Goal: Task Accomplishment & Management: Manage account settings

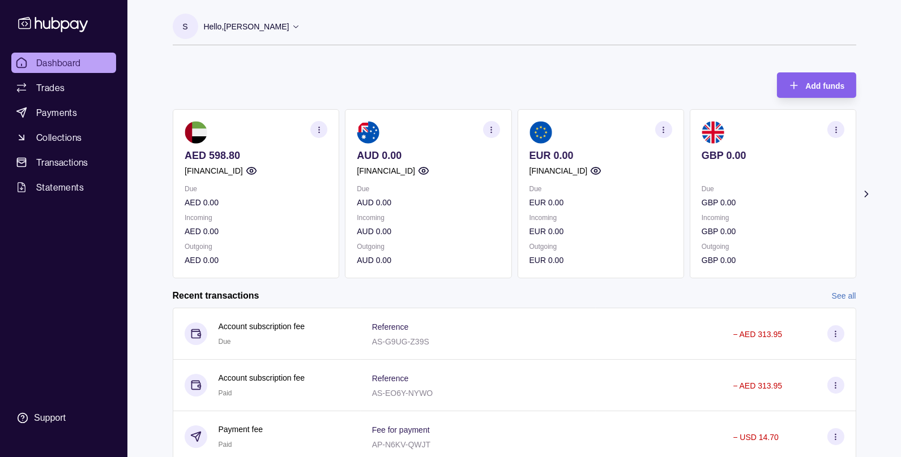
click at [228, 25] on p "Hello, [PERSON_NAME]" at bounding box center [246, 26] width 85 height 12
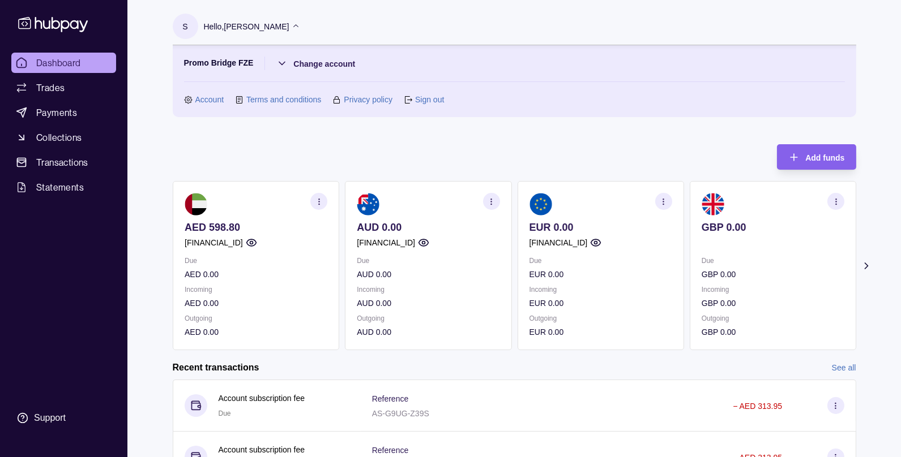
click at [209, 93] on section "Promo Bridge FZE Change account Account Terms and conditions Privacy policy Sig…" at bounding box center [514, 81] width 661 height 49
click at [208, 95] on link "Account" at bounding box center [209, 99] width 29 height 12
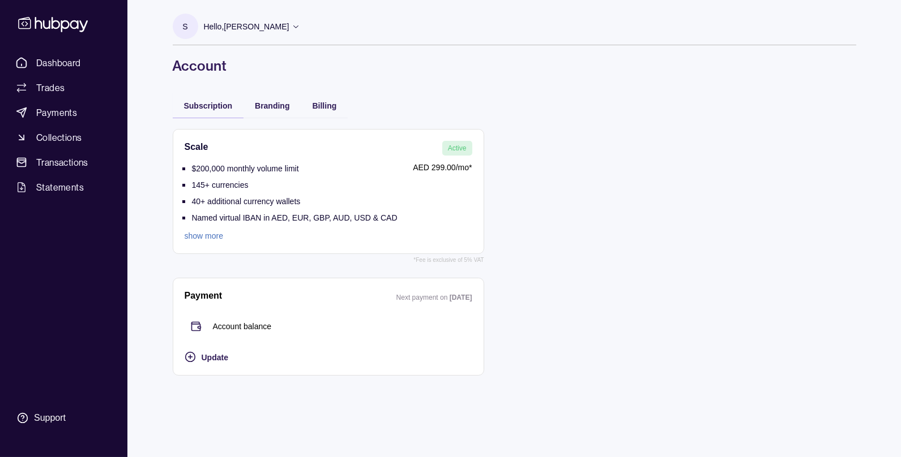
click at [336, 106] on div "Billing" at bounding box center [324, 105] width 47 height 25
click at [325, 106] on span "Billing" at bounding box center [325, 105] width 24 height 9
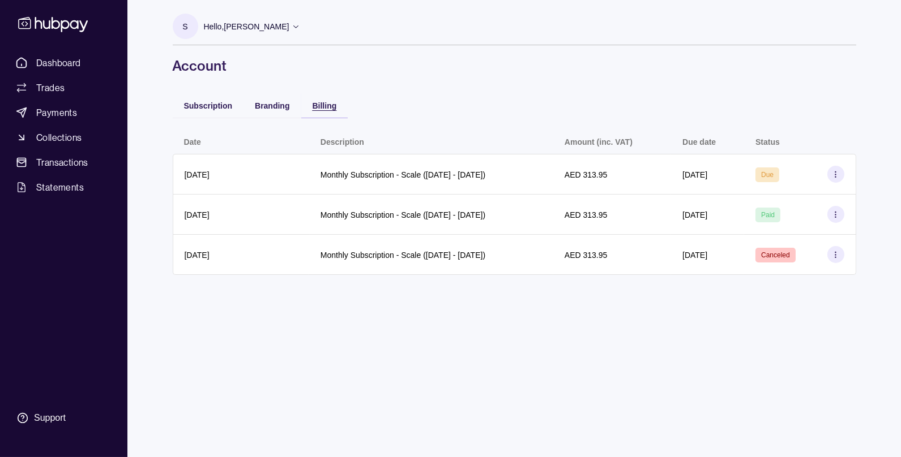
click at [318, 104] on span "Billing" at bounding box center [325, 105] width 24 height 9
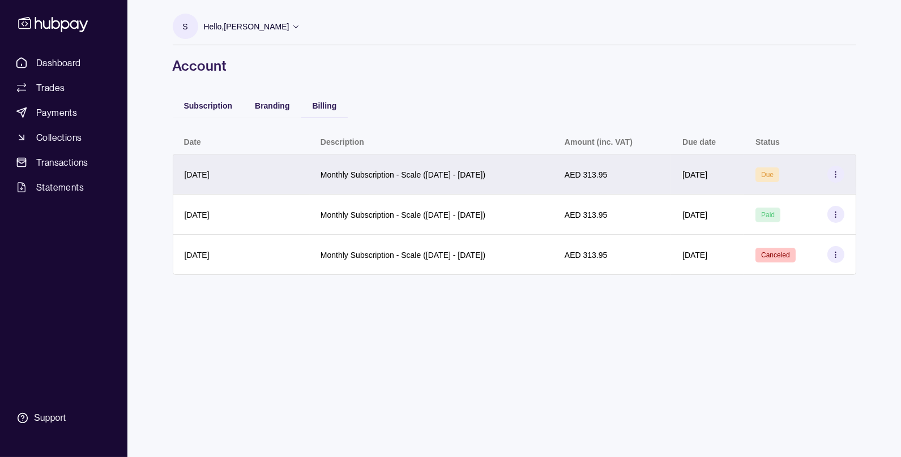
click at [335, 181] on div "Monthly Subscription - Scale ([DATE] - [DATE])" at bounding box center [402, 175] width 165 height 14
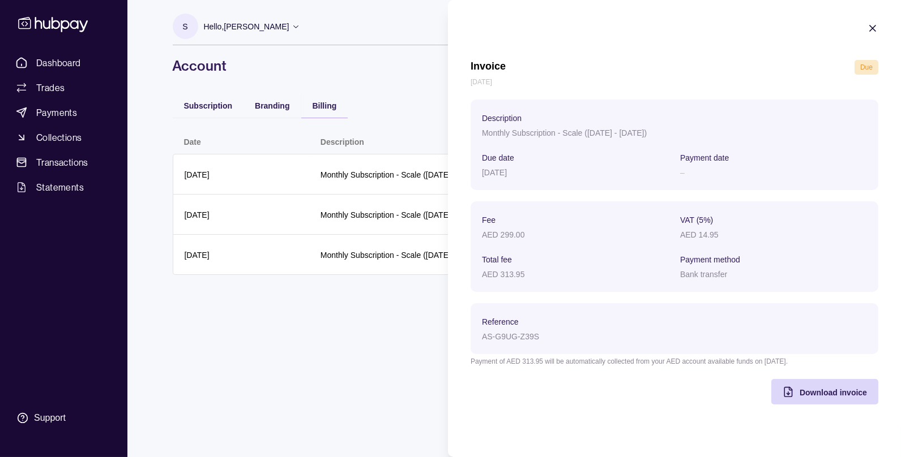
click at [874, 25] on icon "button" at bounding box center [872, 28] width 11 height 11
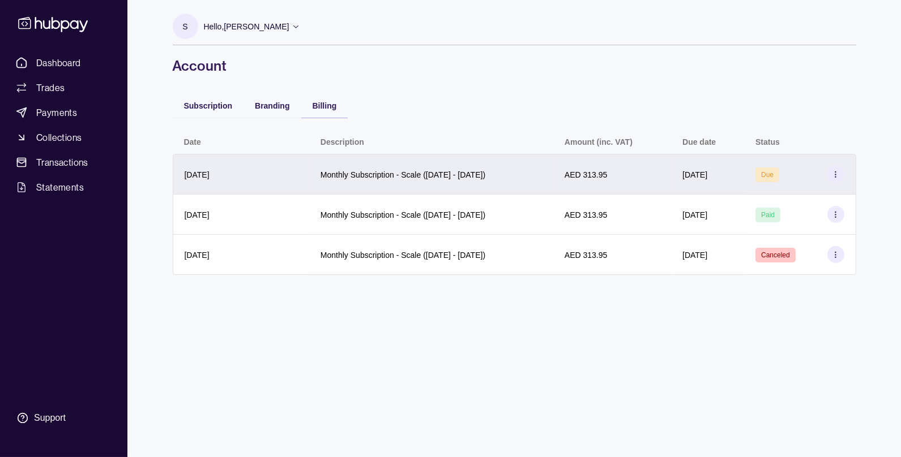
click at [705, 176] on p "[DATE]" at bounding box center [694, 174] width 25 height 9
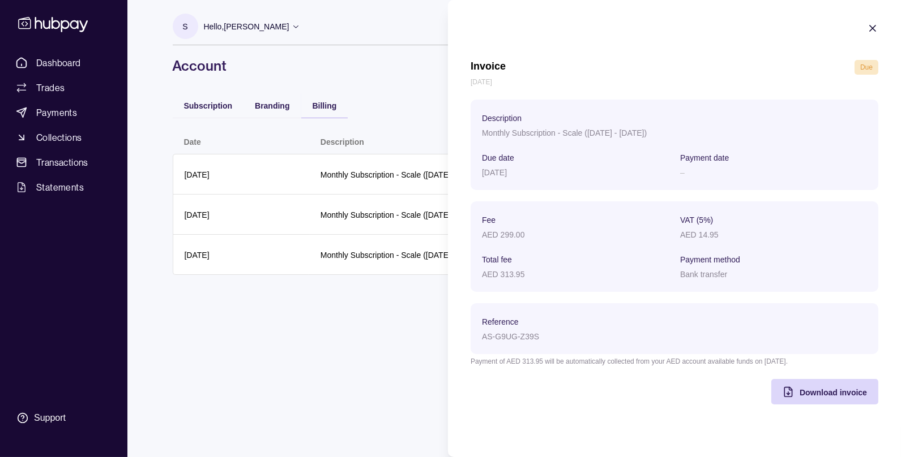
click at [877, 24] on icon "button" at bounding box center [872, 28] width 11 height 11
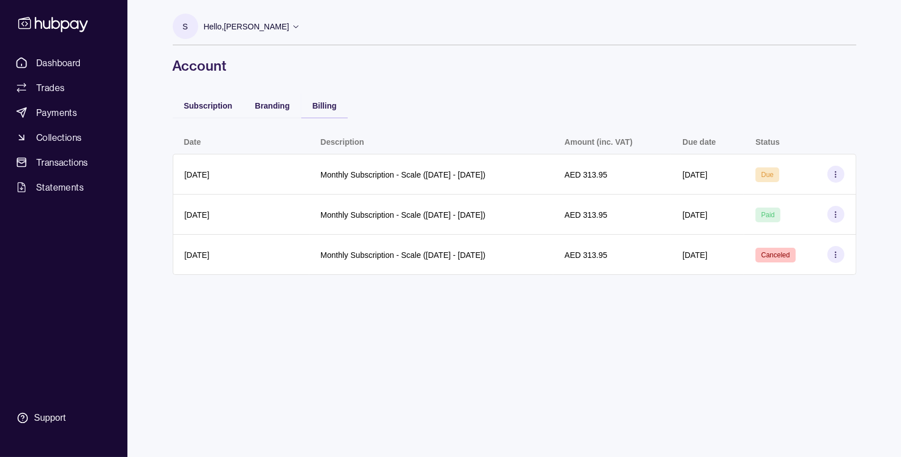
click at [259, 30] on p "Hello, [PERSON_NAME]" at bounding box center [246, 26] width 85 height 12
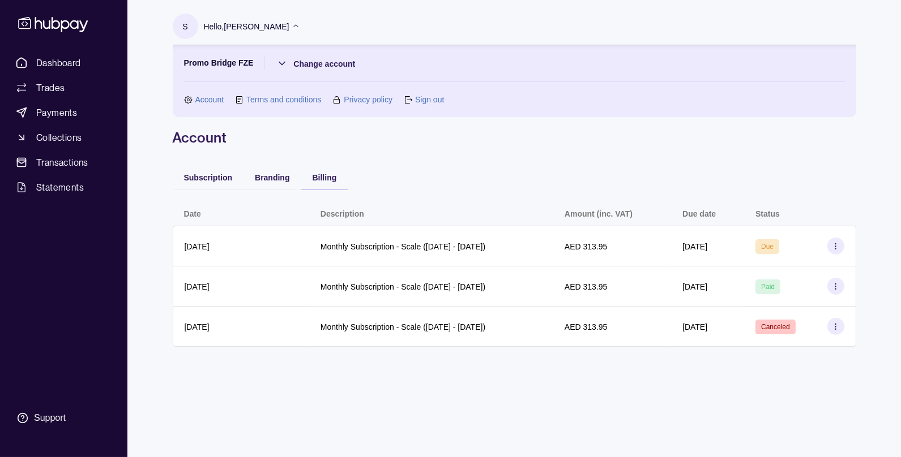
click at [541, 173] on div "Subscription Branding Billing Date Description Amount (inc. VAT) Due date Statu…" at bounding box center [514, 262] width 683 height 194
click at [61, 156] on span "Transactions" at bounding box center [62, 163] width 52 height 14
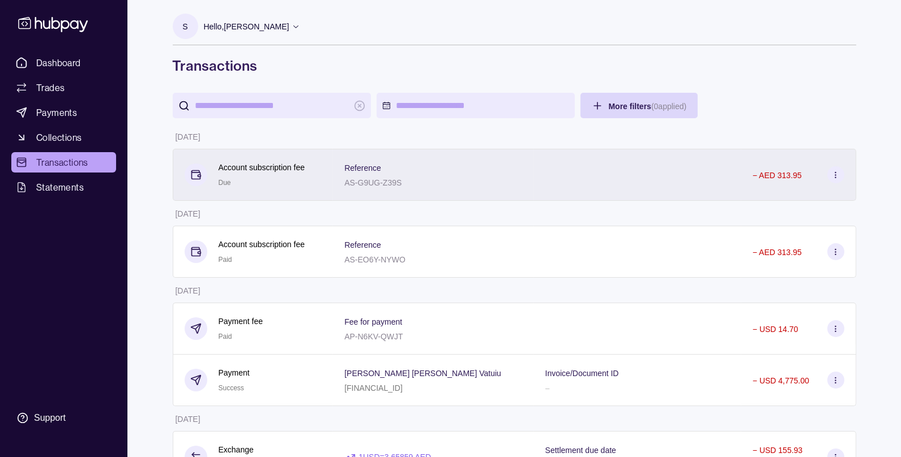
click at [401, 183] on p "AS-G9UG-Z39S" at bounding box center [372, 182] width 57 height 9
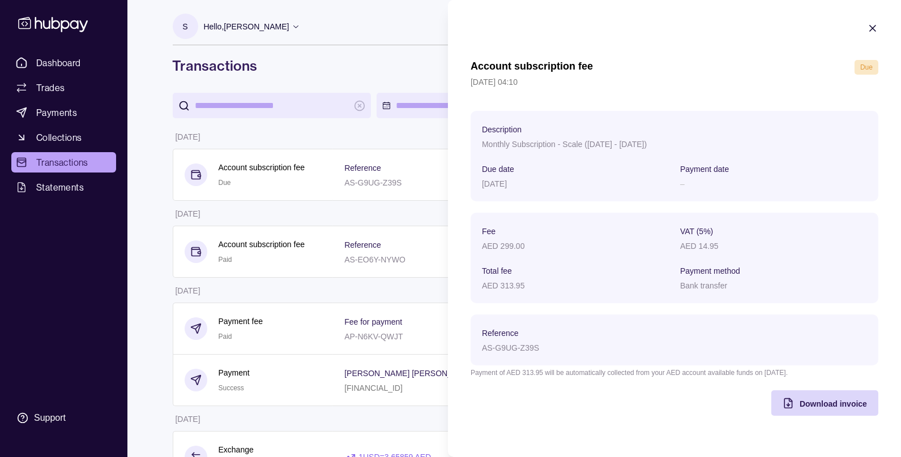
drag, startPoint x: 482, startPoint y: 186, endPoint x: 548, endPoint y: 195, distance: 66.2
click at [548, 195] on section "Description Monthly Subscription - Scale ([DATE] - [DATE]) Due date [DATE] Paym…" at bounding box center [675, 156] width 408 height 91
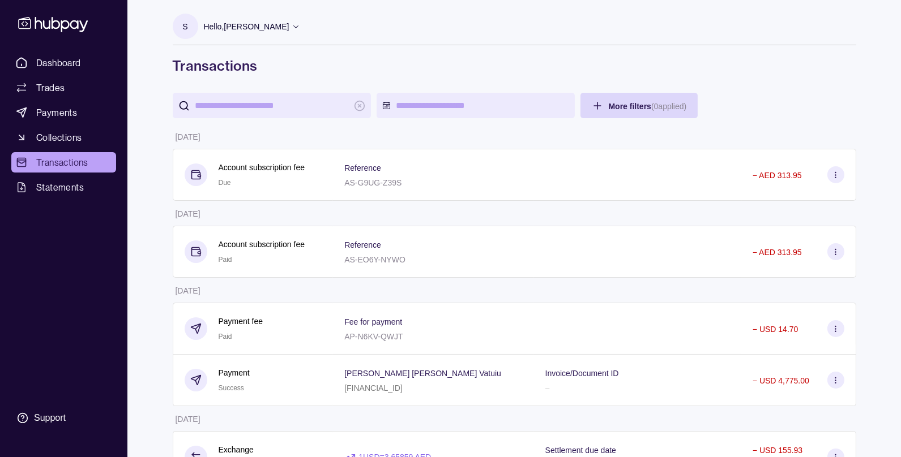
click at [55, 114] on span "Payments" at bounding box center [56, 113] width 41 height 14
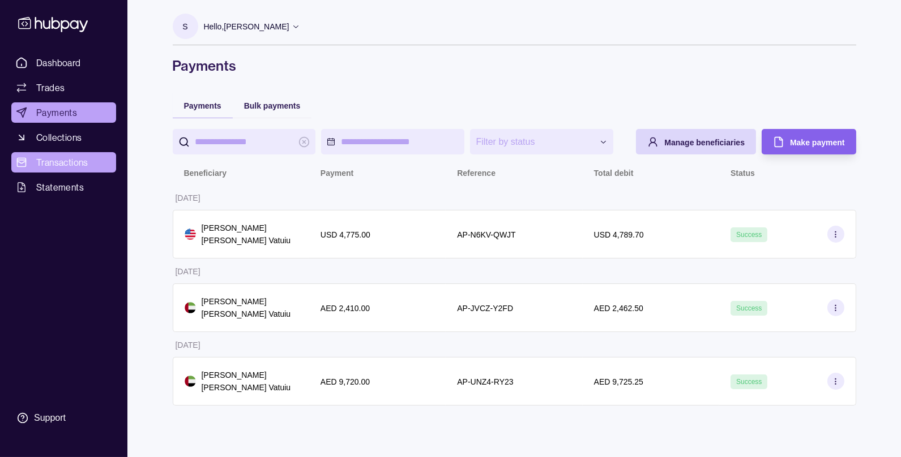
click at [58, 163] on span "Transactions" at bounding box center [62, 163] width 52 height 14
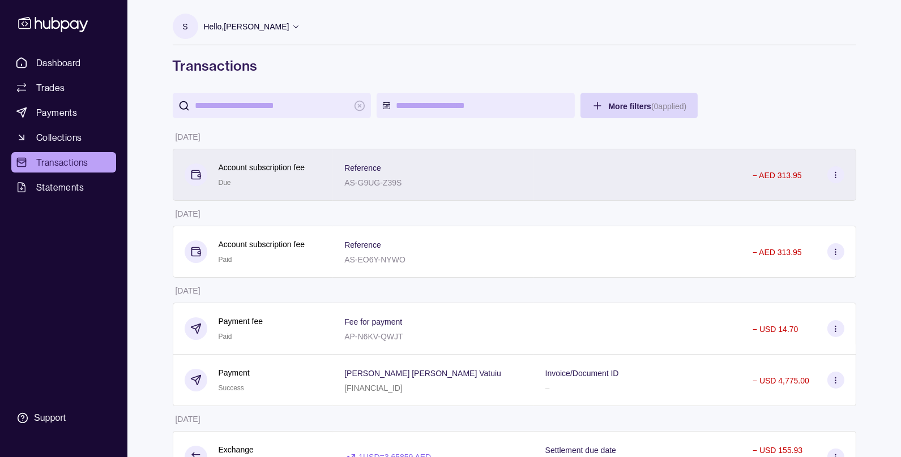
click at [401, 169] on section "Reference" at bounding box center [372, 168] width 57 height 14
